Goal: Find contact information: Find contact information

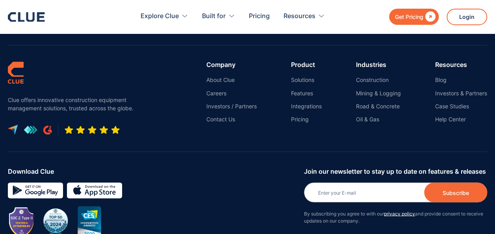
scroll to position [3632, 0]
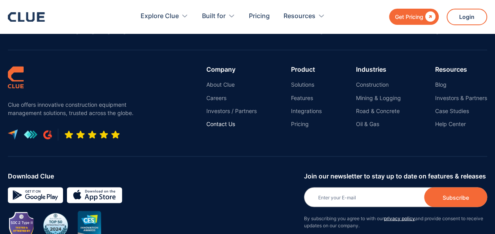
click at [227, 120] on link "Contact Us" at bounding box center [231, 123] width 50 height 7
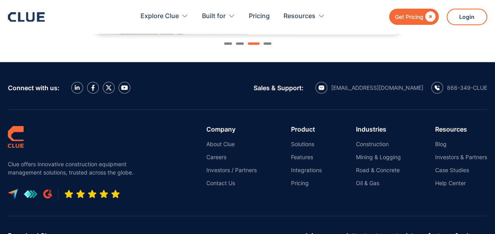
scroll to position [925, 0]
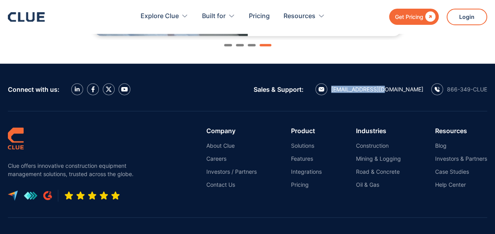
drag, startPoint x: 424, startPoint y: 88, endPoint x: 374, endPoint y: 89, distance: 50.0
click at [374, 89] on div "[EMAIL_ADDRESS][DOMAIN_NAME] 866-349-CLUE" at bounding box center [401, 89] width 172 height 12
copy div "[EMAIL_ADDRESS][DOMAIN_NAME]"
